Goal: Find specific page/section: Find specific page/section

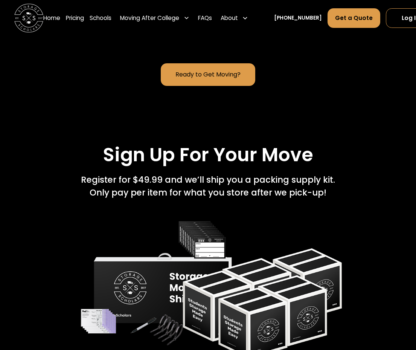
scroll to position [936, 0]
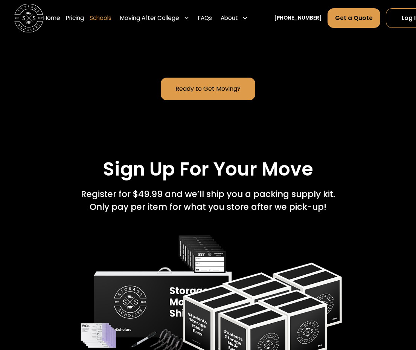
click at [101, 17] on link "Schools" at bounding box center [101, 18] width 22 height 20
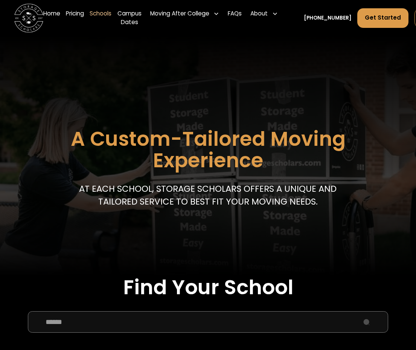
drag, startPoint x: 0, startPoint y: 0, endPoint x: 73, endPoint y: 124, distance: 144.1
click at [73, 311] on input "School Select Form" at bounding box center [208, 321] width 360 height 21
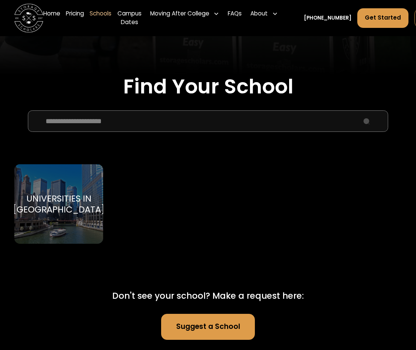
type input "**********"
click at [68, 205] on div "Universities in [GEOGRAPHIC_DATA]" at bounding box center [59, 203] width 92 height 21
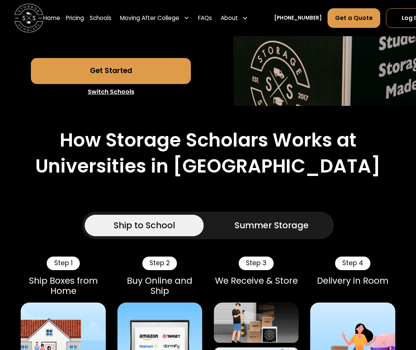
click at [256, 232] on div "Summer Storage" at bounding box center [272, 225] width 74 height 13
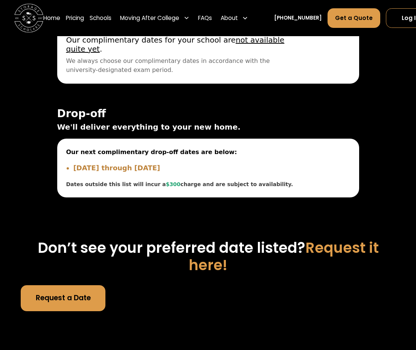
scroll to position [2814, 0]
